Goal: Transaction & Acquisition: Purchase product/service

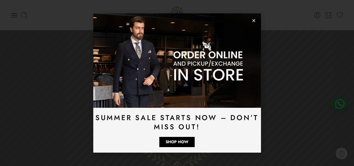
click at [254, 19] on icon "Close" at bounding box center [254, 21] width 4 height 4
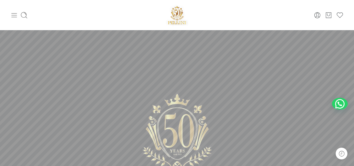
click at [13, 18] on icon at bounding box center [13, 15] width 7 height 7
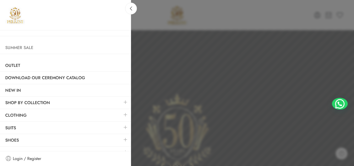
click at [33, 48] on link "Summer Sale" at bounding box center [65, 48] width 131 height 12
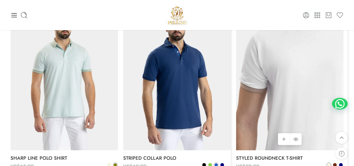
scroll to position [1510, 0]
click at [274, 75] on img at bounding box center [289, 78] width 107 height 143
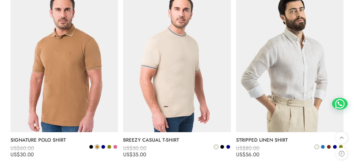
scroll to position [1885, 0]
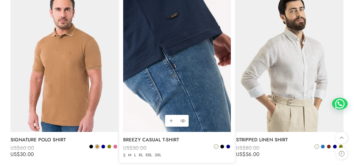
click at [162, 80] on img at bounding box center [176, 59] width 107 height 143
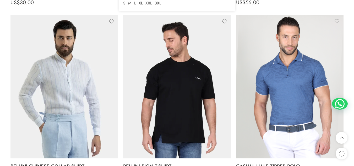
scroll to position [2037, 0]
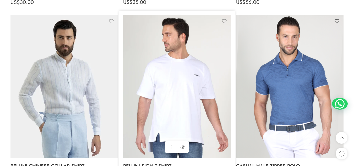
click at [178, 86] on img at bounding box center [176, 86] width 107 height 143
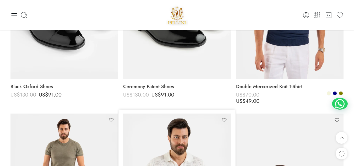
scroll to position [150, 0]
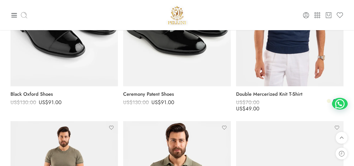
click at [25, 15] on icon at bounding box center [23, 15] width 7 height 7
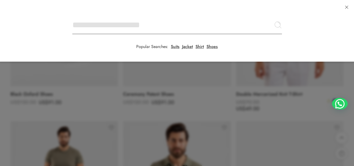
click at [72, 16] on input "Search here" at bounding box center [177, 25] width 210 height 18
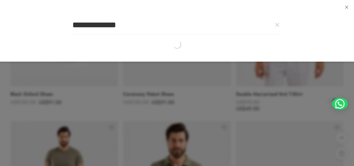
type input "**********"
click button "Search" at bounding box center [0, 0] width 0 height 0
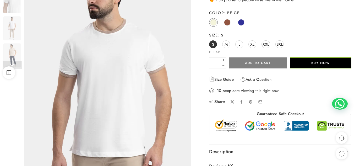
scroll to position [8, 0]
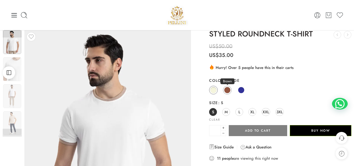
click at [227, 91] on span at bounding box center [227, 90] width 7 height 7
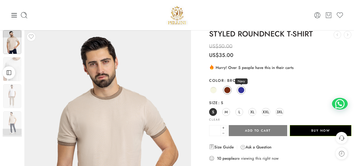
click at [242, 90] on span at bounding box center [241, 90] width 7 height 7
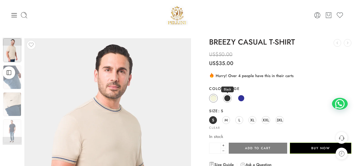
click at [228, 101] on span at bounding box center [227, 98] width 7 height 7
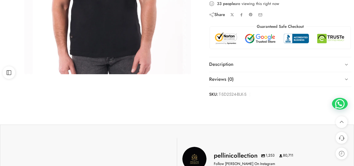
scroll to position [178, 0]
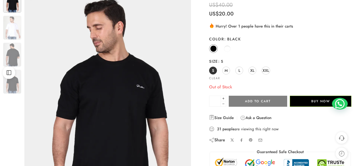
scroll to position [50, 0]
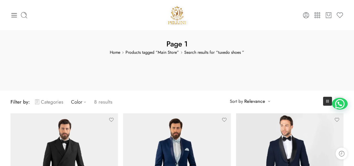
click at [57, 101] on link "Categories" at bounding box center [49, 102] width 28 height 12
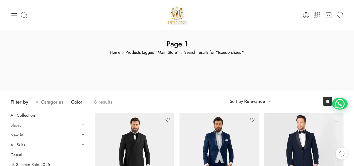
click at [12, 125] on link "Shoes" at bounding box center [15, 125] width 10 height 5
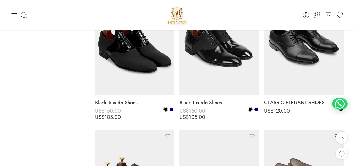
scroll to position [1225, 0]
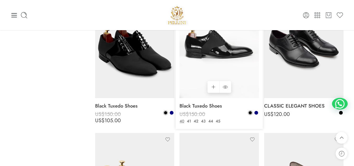
click at [225, 48] on img at bounding box center [218, 45] width 79 height 106
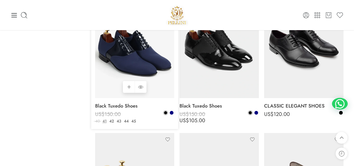
click at [128, 61] on img at bounding box center [134, 45] width 79 height 106
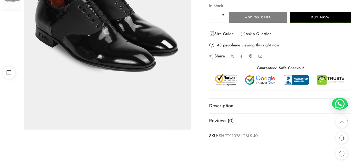
scroll to position [131, 0]
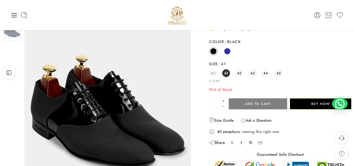
scroll to position [47, 0]
